Goal: Check status: Check status

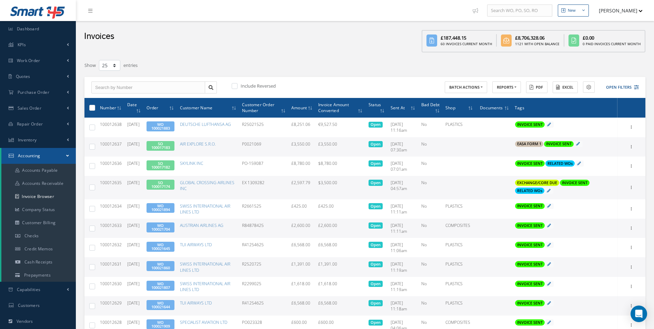
select select "25"
click at [59, 91] on link "Purchase Order" at bounding box center [38, 92] width 76 height 16
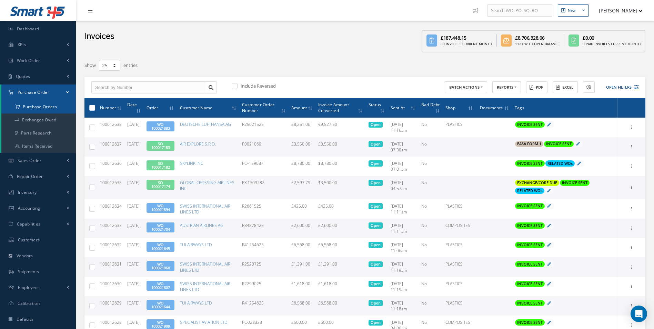
click at [50, 105] on a=1&status_id=2&status_id=3&status_id=5&collapsedFilters"] "Purchase Orders" at bounding box center [38, 106] width 74 height 13
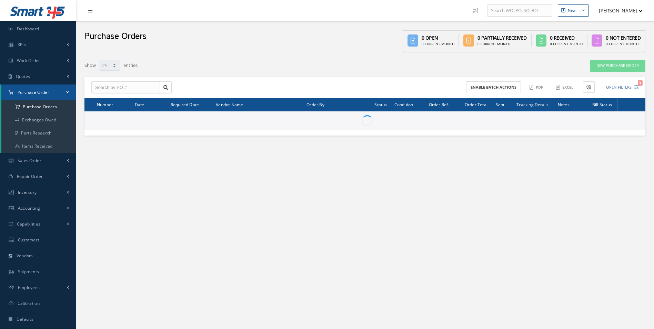
select select "25"
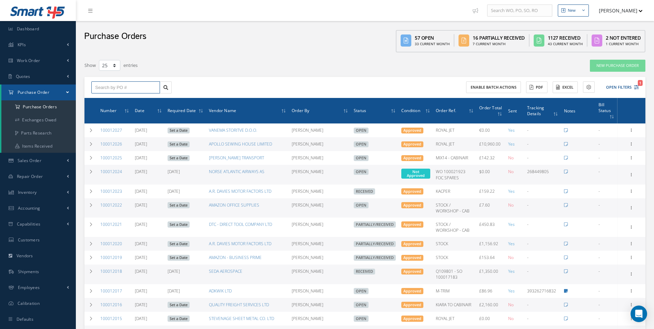
click at [111, 84] on input "text" at bounding box center [125, 87] width 69 height 12
paste input "100012026"
type input "100012026"
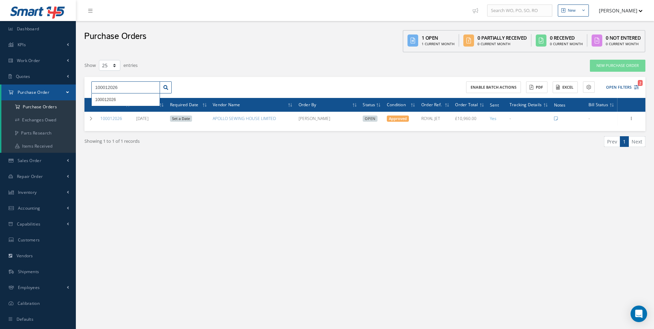
click at [145, 86] on input "100012026" at bounding box center [125, 87] width 69 height 12
click at [183, 68] on div "Show 10 25 50 100 entries" at bounding box center [245, 65] width 333 height 12
click at [158, 88] on button "button" at bounding box center [155, 87] width 9 height 12
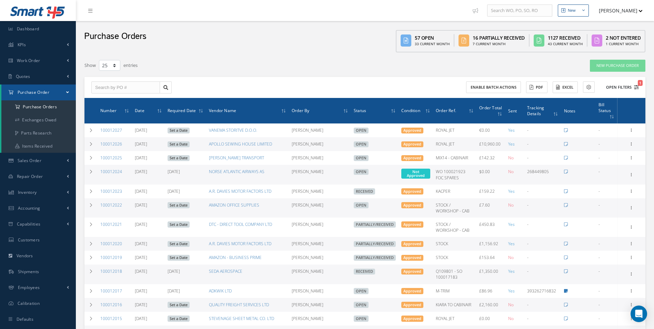
click at [626, 89] on button "Open Filters 1" at bounding box center [619, 87] width 39 height 11
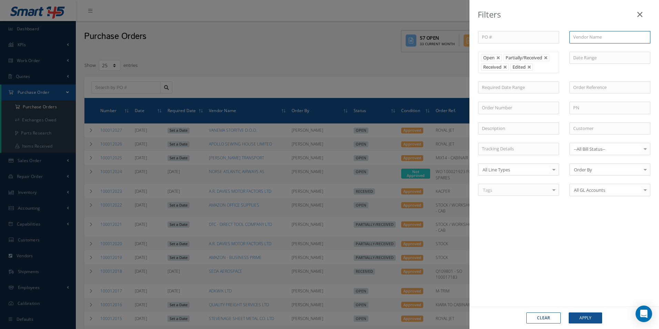
click at [583, 39] on input "text" at bounding box center [609, 37] width 81 height 12
click at [587, 47] on span "LMBU LIMITED" at bounding box center [588, 49] width 31 height 6
type input "LMBU LIMITED"
click at [587, 315] on button "Apply" at bounding box center [585, 317] width 33 height 11
